Goal: Task Accomplishment & Management: Use online tool/utility

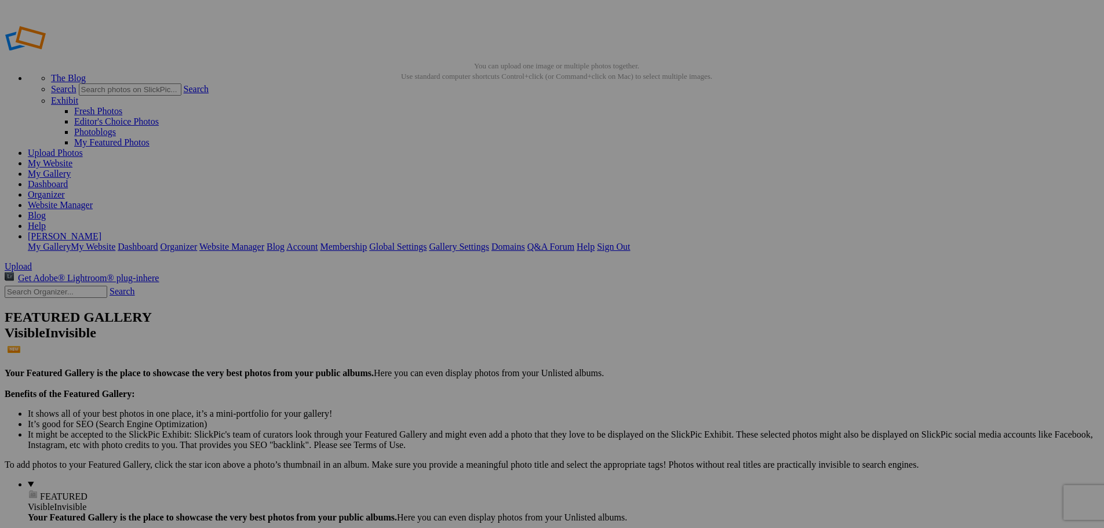
click at [314, 162] on img at bounding box center [323, 173] width 72 height 87
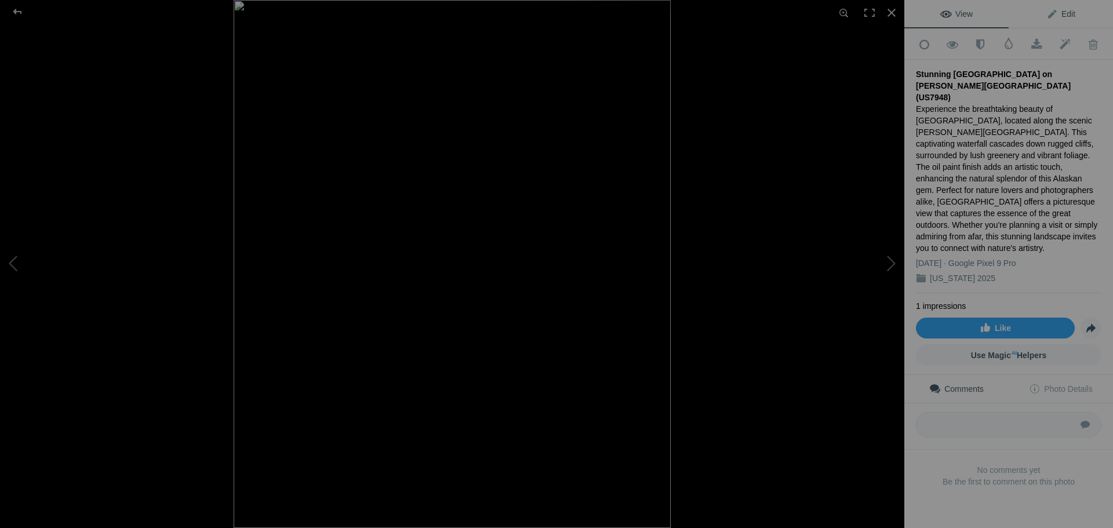
click at [1056, 13] on span "Edit" at bounding box center [1060, 13] width 29 height 9
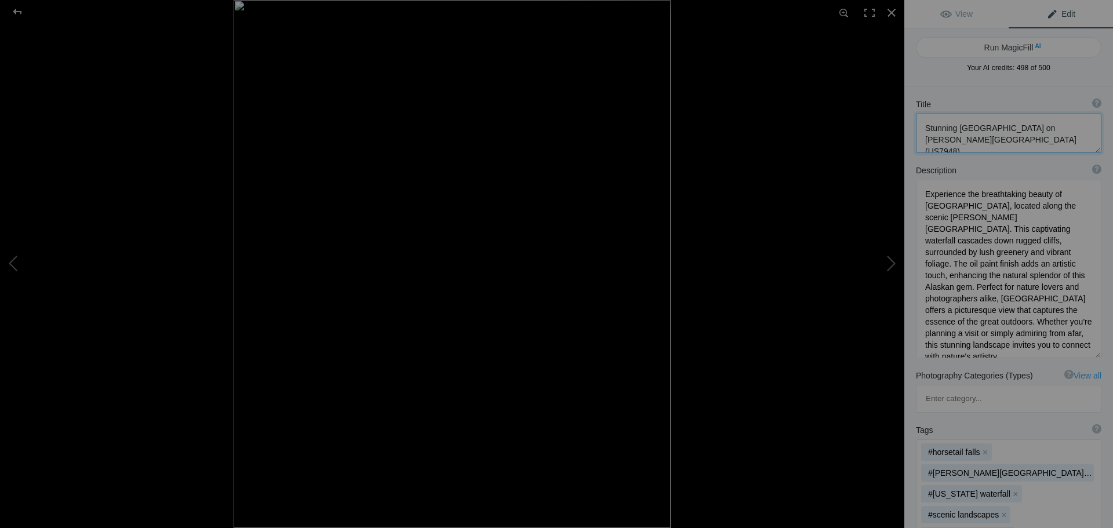
drag, startPoint x: 1023, startPoint y: 136, endPoint x: 916, endPoint y: 125, distance: 107.8
click at [916, 125] on textarea at bounding box center [1008, 133] width 185 height 39
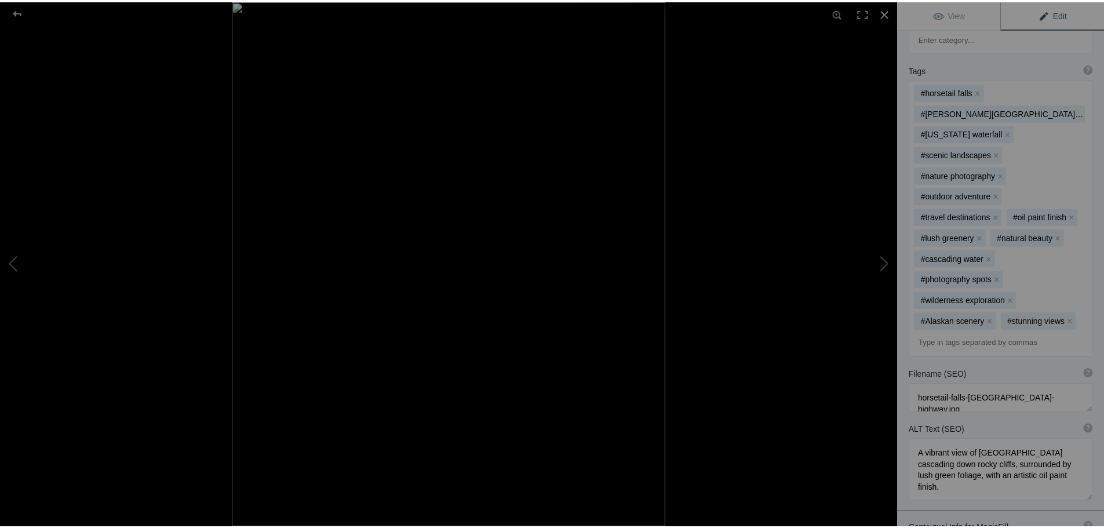
scroll to position [451, 0]
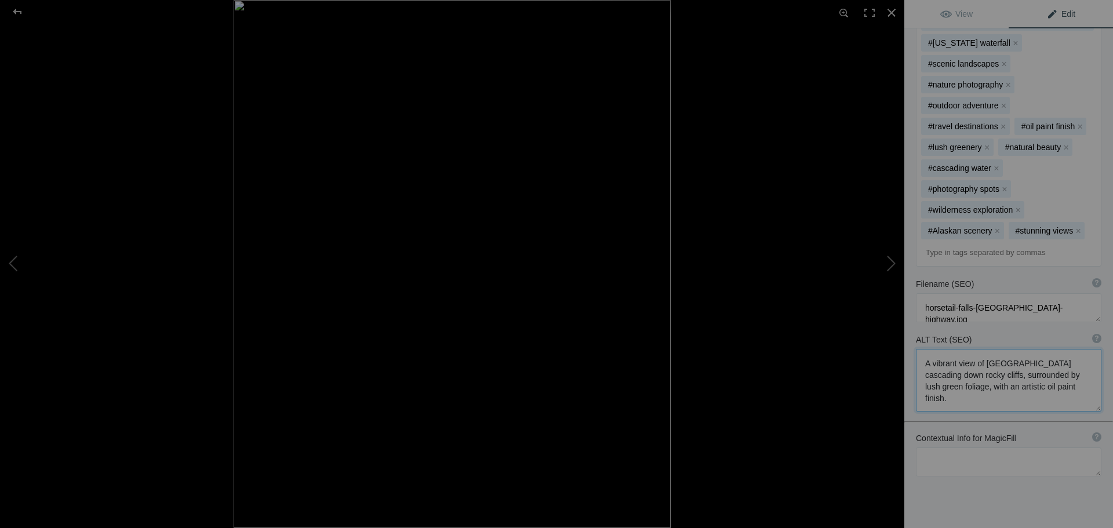
drag, startPoint x: 991, startPoint y: 352, endPoint x: 913, endPoint y: 301, distance: 93.7
click at [913, 328] on div "ALT Text (SEO) ? Provide a concise and descriptive text for the image, focusing…" at bounding box center [1008, 372] width 209 height 89
click at [24, 12] on div at bounding box center [18, 11] width 42 height 23
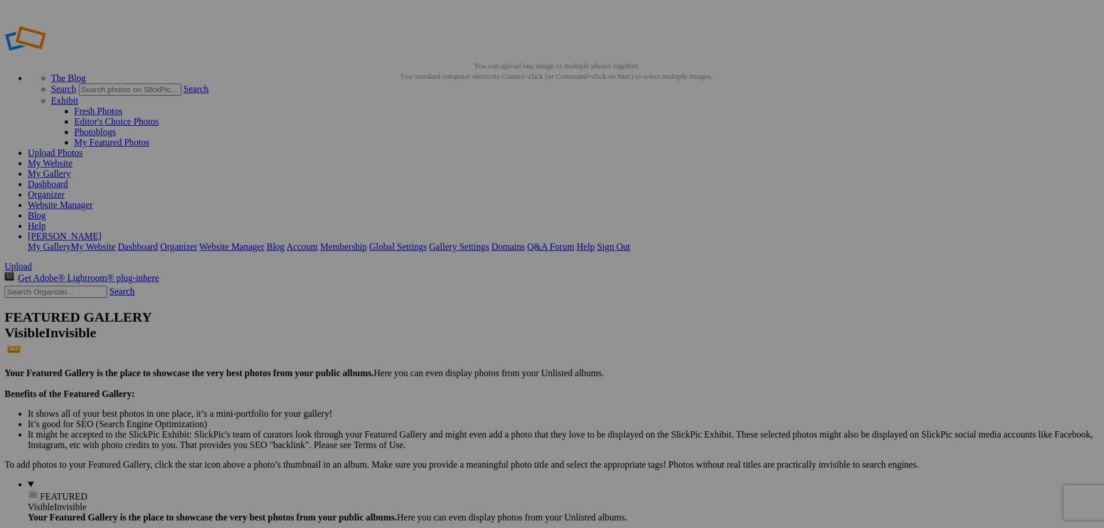
drag, startPoint x: 327, startPoint y: 153, endPoint x: 600, endPoint y: 264, distance: 295.1
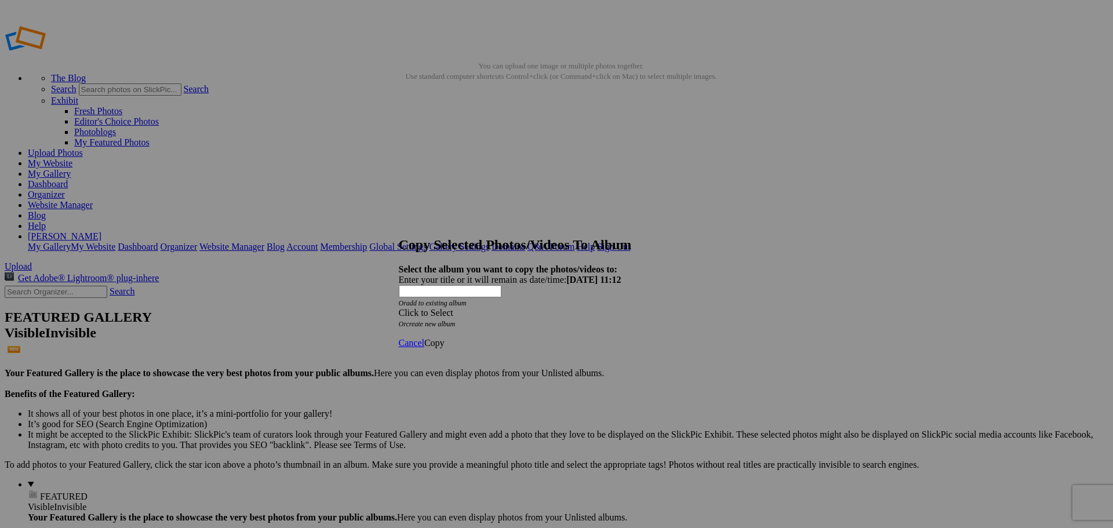
click at [399, 308] on span at bounding box center [399, 313] width 0 height 10
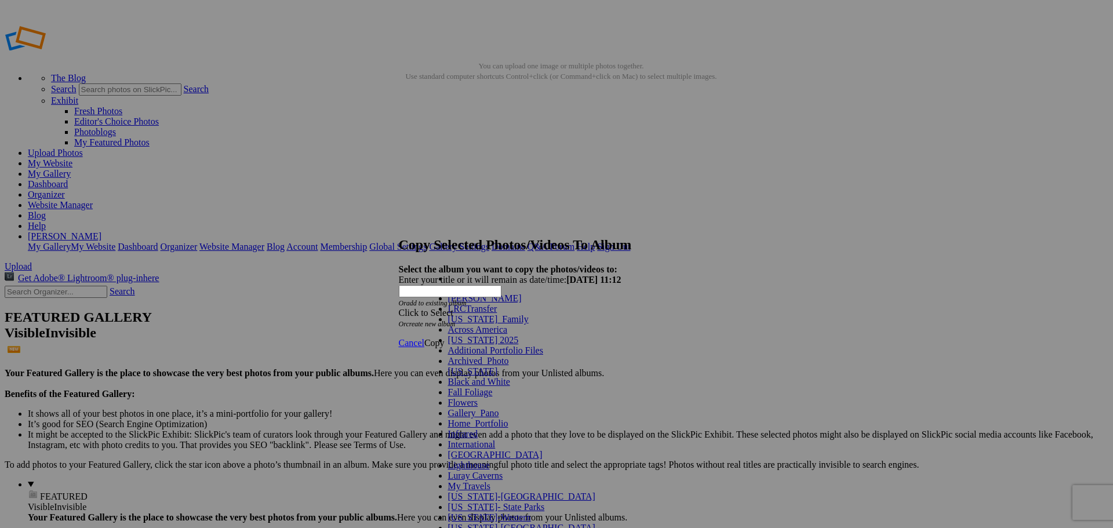
click at [513, 324] on link "[US_STATE]_Family" at bounding box center [488, 319] width 81 height 10
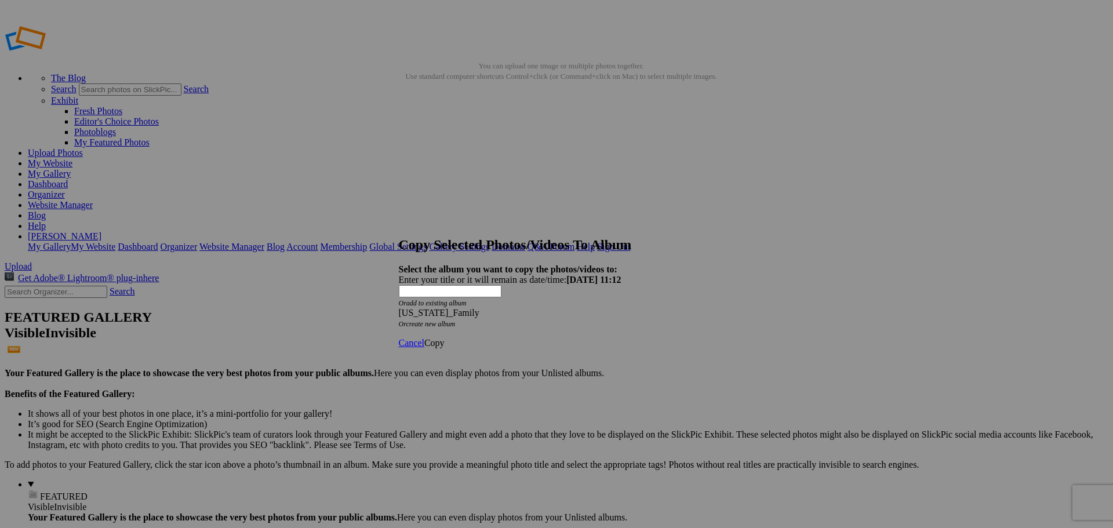
click at [444, 338] on span "Copy" at bounding box center [434, 343] width 20 height 10
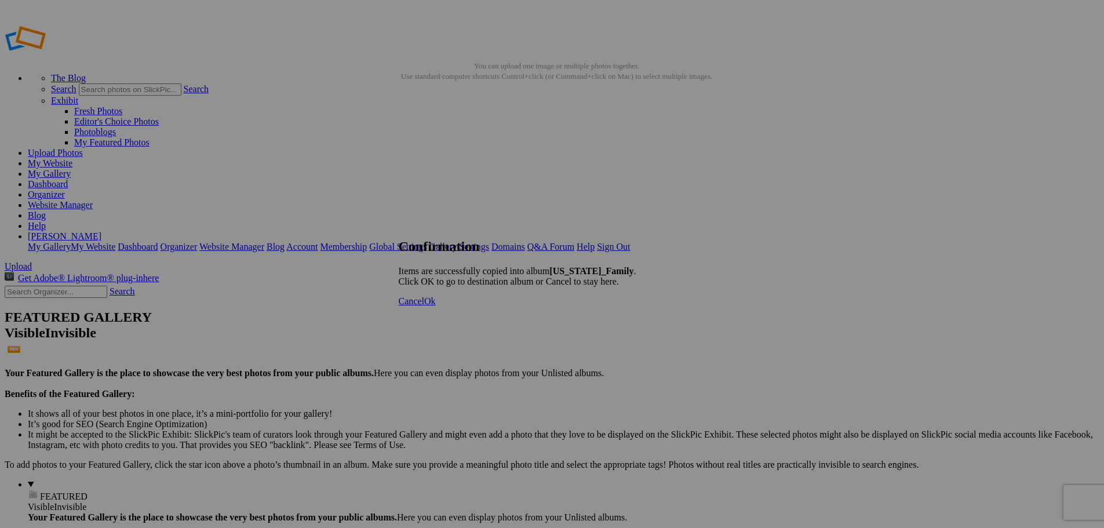
click at [436, 306] on span "Ok" at bounding box center [430, 301] width 12 height 10
